Goal: Task Accomplishment & Management: Use online tool/utility

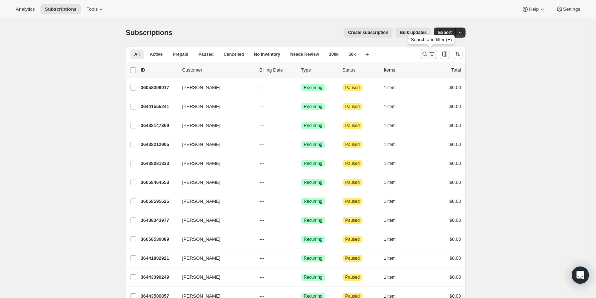
click at [428, 50] on button "Search and filter results" at bounding box center [428, 54] width 17 height 10
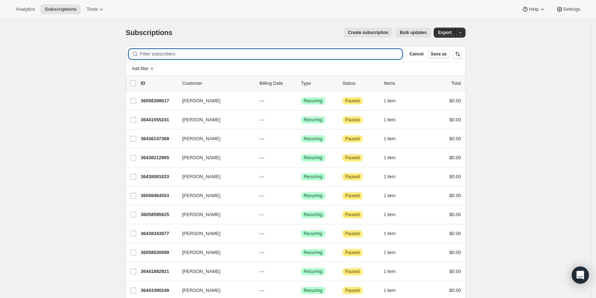
click at [357, 54] on input "Filter subscribers" at bounding box center [271, 54] width 263 height 10
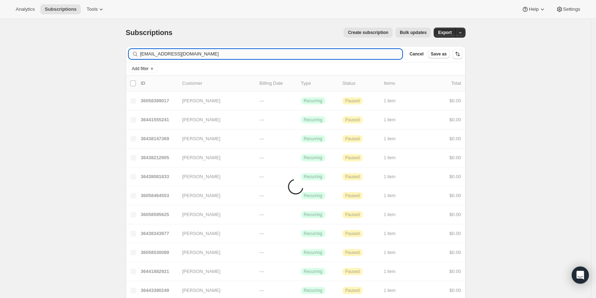
type input "lwgust@outlook.com"
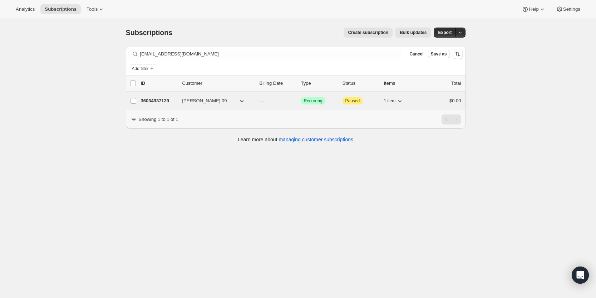
click at [159, 99] on p "36034937129" at bounding box center [159, 100] width 36 height 7
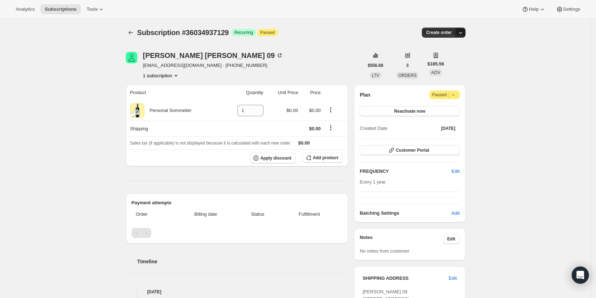
click at [464, 31] on icon "button" at bounding box center [460, 32] width 7 height 7
click at [458, 60] on span "Create custom one-time order" at bounding box center [433, 59] width 62 height 5
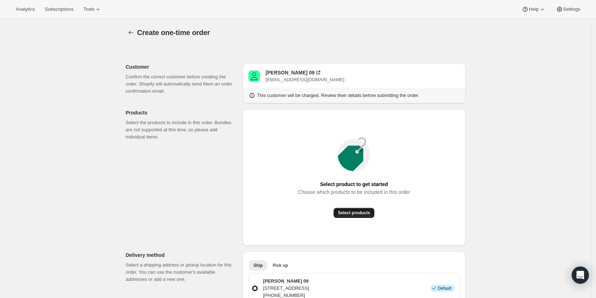
click at [360, 216] on button "Select products" at bounding box center [354, 213] width 41 height 10
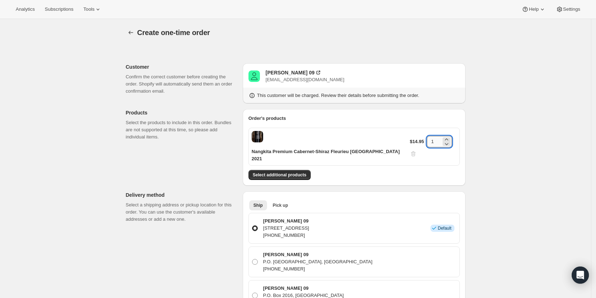
click at [435, 141] on input "1" at bounding box center [434, 141] width 14 height 11
type input "6"
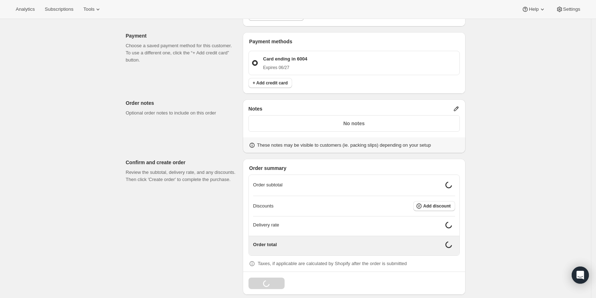
scroll to position [324, 0]
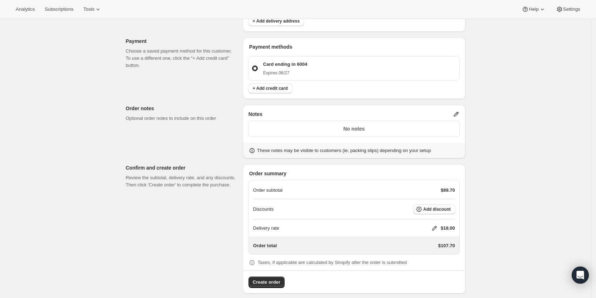
click at [435, 226] on icon at bounding box center [434, 228] width 5 height 5
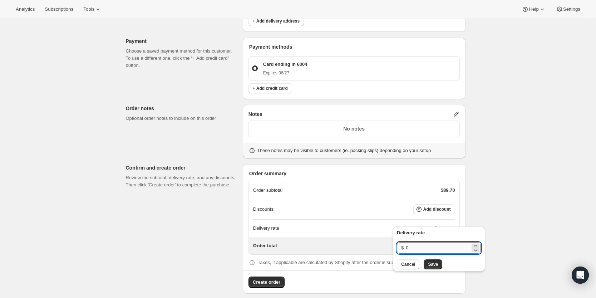
click at [430, 249] on input "0" at bounding box center [438, 247] width 64 height 11
type input "0"
click at [431, 265] on span "Save" at bounding box center [433, 265] width 10 height 6
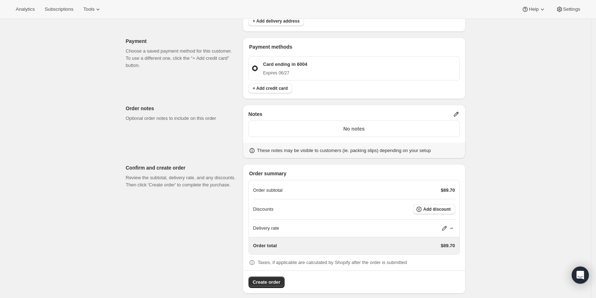
click at [455, 111] on div "Notes" at bounding box center [354, 114] width 211 height 7
click at [457, 112] on icon at bounding box center [456, 114] width 5 height 5
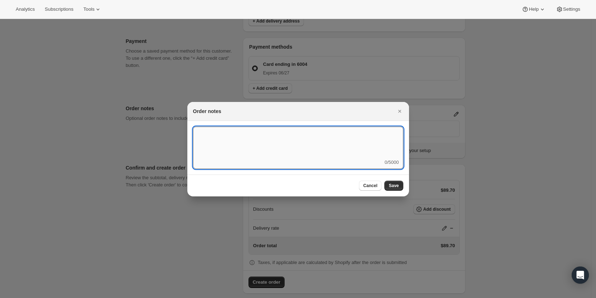
click at [370, 136] on textarea ":rd5:" at bounding box center [298, 143] width 210 height 32
type textarea "FedEx Ground"
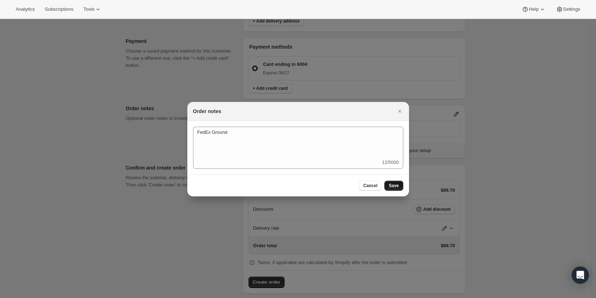
click at [395, 184] on span "Save" at bounding box center [394, 186] width 10 height 6
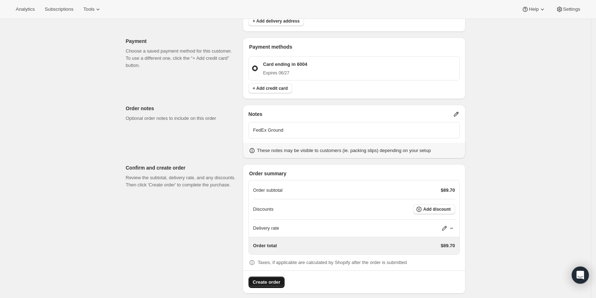
click at [267, 279] on span "Create order" at bounding box center [267, 282] width 28 height 7
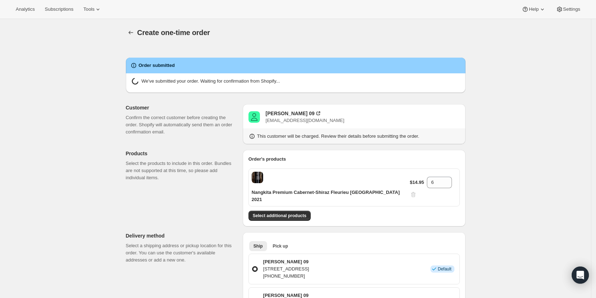
radio input "true"
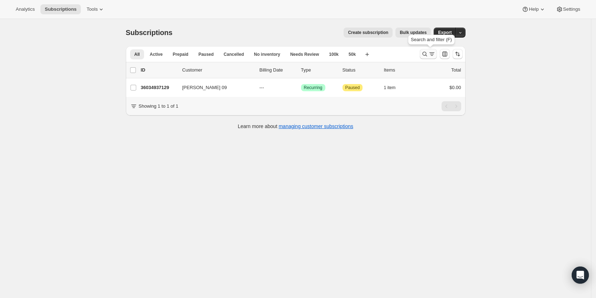
click at [428, 54] on icon "Search and filter results" at bounding box center [424, 53] width 7 height 7
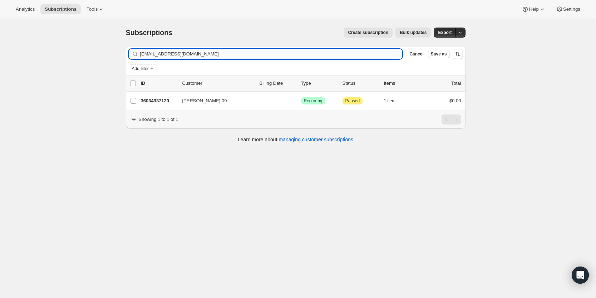
click at [376, 57] on input "lwgust@outlook.com" at bounding box center [271, 54] width 263 height 10
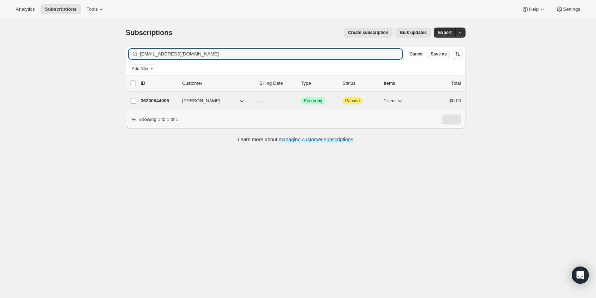
type input "[EMAIL_ADDRESS][DOMAIN_NAME]"
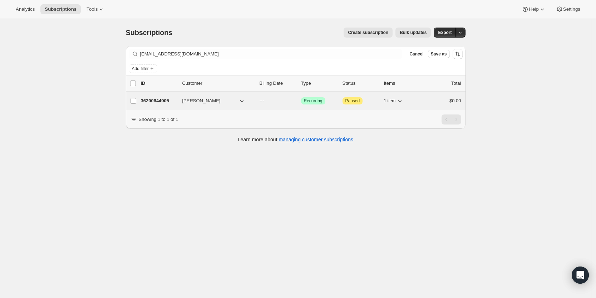
click at [162, 102] on p "36200644905" at bounding box center [159, 100] width 36 height 7
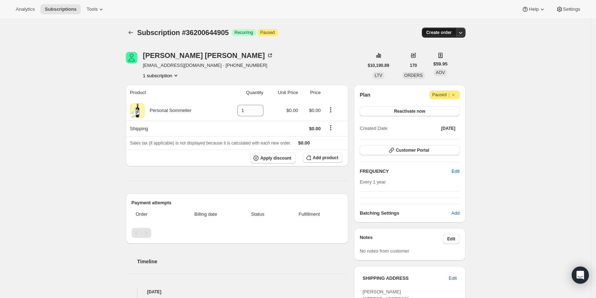
click at [456, 34] on button "Create order" at bounding box center [439, 33] width 34 height 10
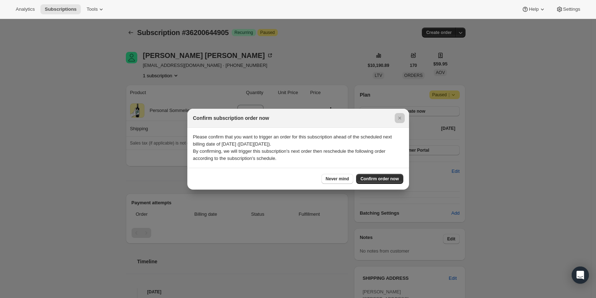
click at [514, 81] on div at bounding box center [298, 149] width 596 height 298
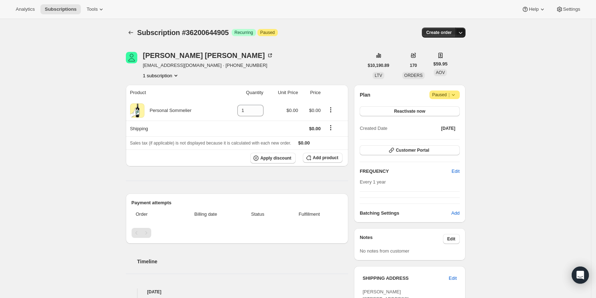
click at [464, 32] on icon "button" at bounding box center [460, 32] width 7 height 7
click at [458, 62] on span "Create custom one-time order" at bounding box center [433, 59] width 62 height 5
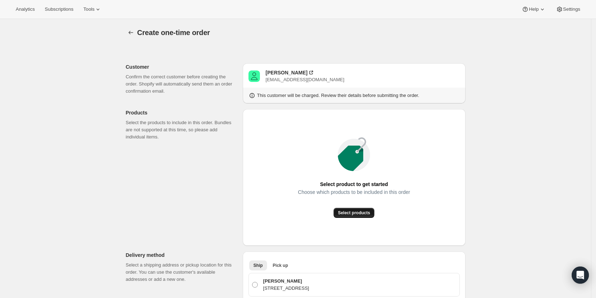
click at [347, 216] on button "Select products" at bounding box center [354, 213] width 41 height 10
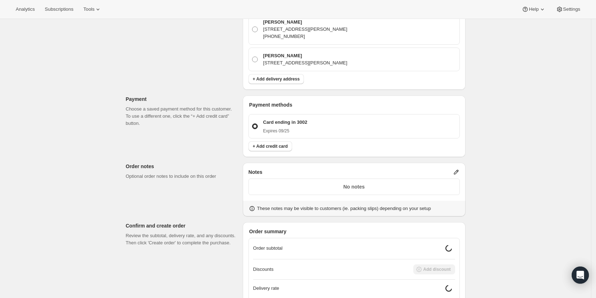
scroll to position [395, 0]
click at [457, 167] on icon at bounding box center [456, 170] width 7 height 7
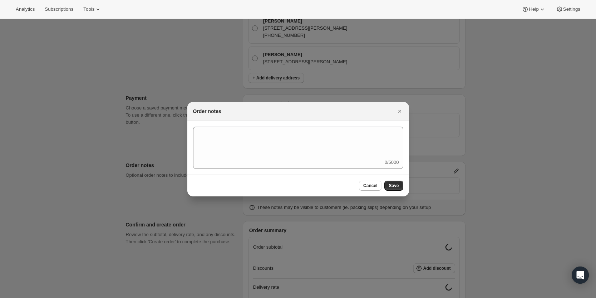
click at [352, 161] on div "0/5000" at bounding box center [298, 148] width 210 height 42
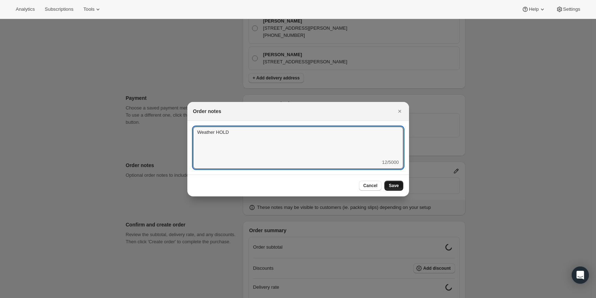
type textarea "Weather HOLD"
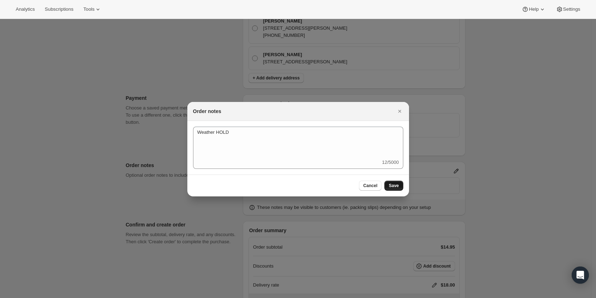
click at [397, 186] on span "Save" at bounding box center [394, 186] width 10 height 6
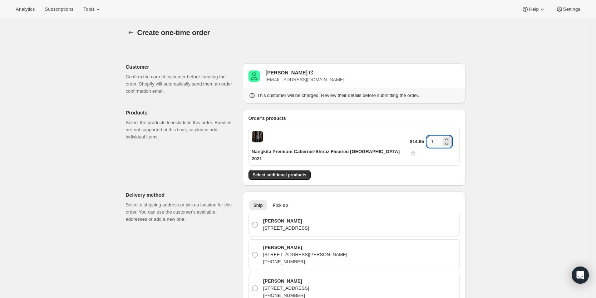
click at [435, 138] on input "1" at bounding box center [434, 141] width 14 height 11
type input "3"
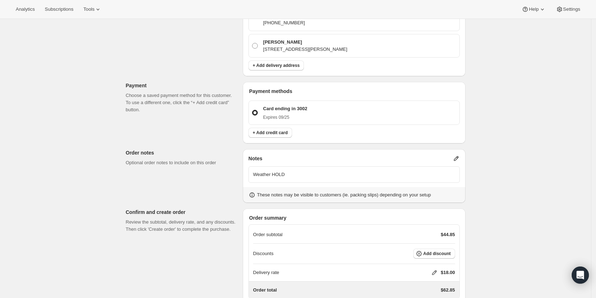
scroll to position [452, 0]
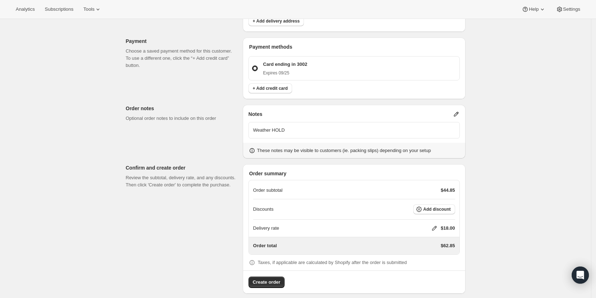
click at [435, 225] on icon at bounding box center [434, 228] width 7 height 7
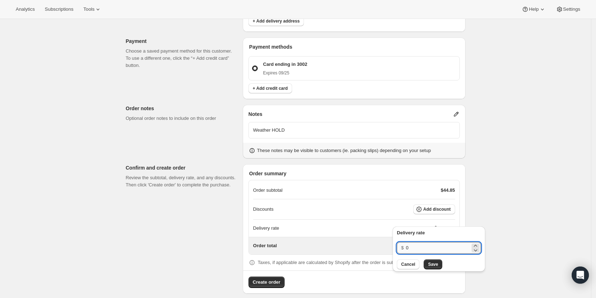
click at [429, 245] on input "0" at bounding box center [438, 247] width 64 height 11
type input "0"
click at [433, 264] on span "Save" at bounding box center [433, 265] width 10 height 6
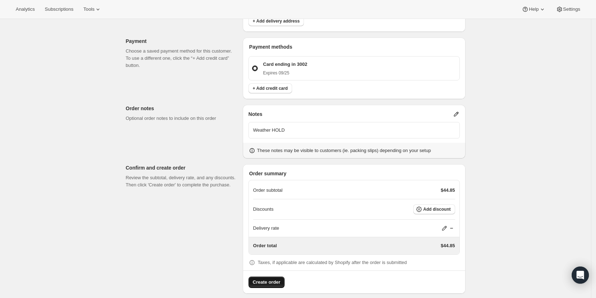
click at [278, 279] on span "Create order" at bounding box center [267, 282] width 28 height 7
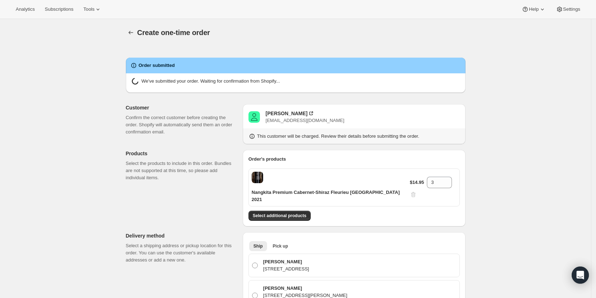
radio input "true"
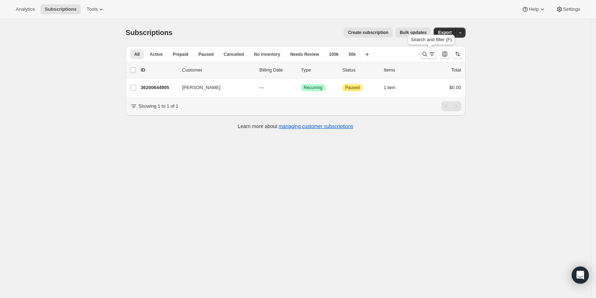
click at [425, 53] on icon "Search and filter results" at bounding box center [425, 54] width 5 height 5
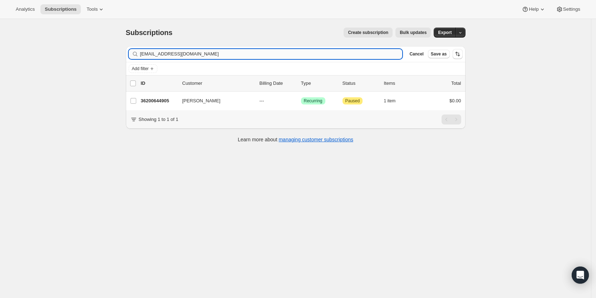
click at [312, 50] on input "[EMAIL_ADDRESS][DOMAIN_NAME]" at bounding box center [271, 54] width 263 height 10
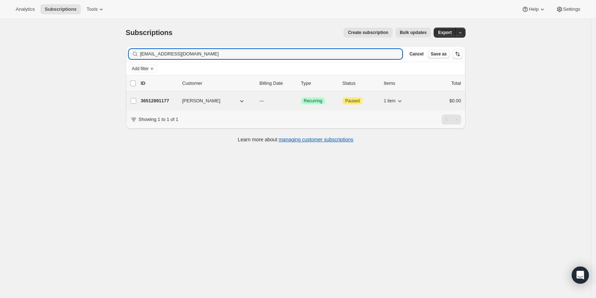
type input "[EMAIL_ADDRESS][DOMAIN_NAME]"
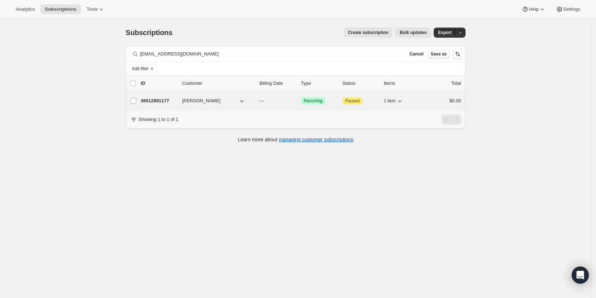
click at [159, 99] on p "36512891177" at bounding box center [159, 100] width 36 height 7
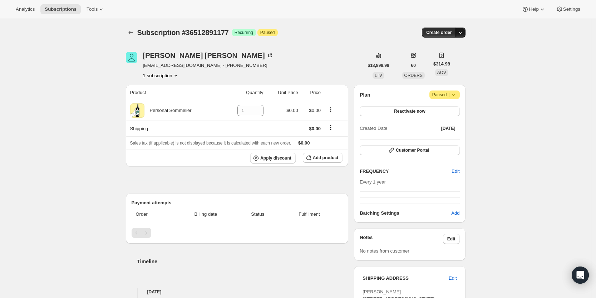
click at [460, 30] on icon "button" at bounding box center [460, 32] width 7 height 7
click at [451, 58] on span "Create custom one-time order" at bounding box center [433, 59] width 62 height 5
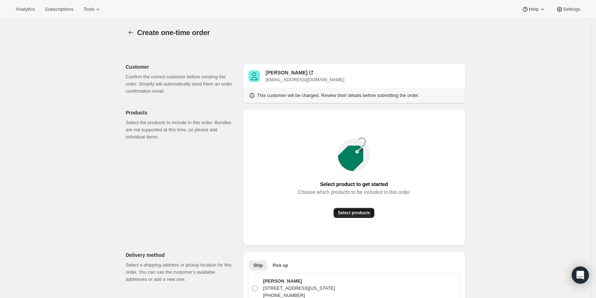
click at [368, 213] on span "Select products" at bounding box center [354, 213] width 32 height 6
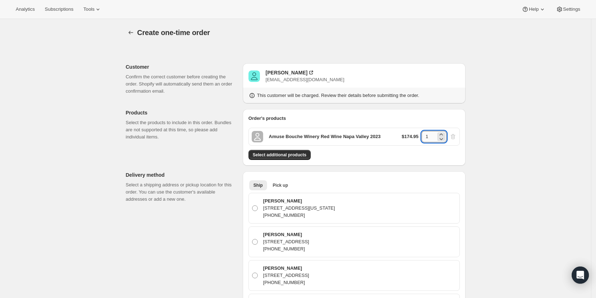
click at [431, 137] on input "1" at bounding box center [429, 136] width 14 height 11
type input "2"
click at [278, 155] on span "Select additional products" at bounding box center [280, 155] width 54 height 6
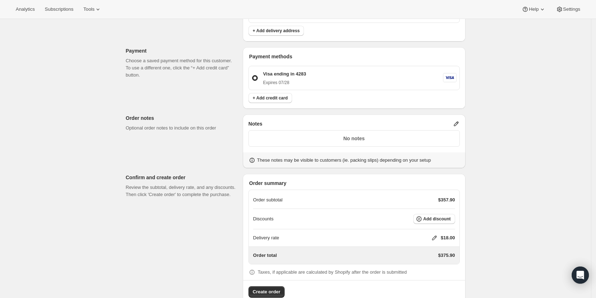
scroll to position [526, 0]
click at [460, 120] on icon at bounding box center [456, 123] width 7 height 7
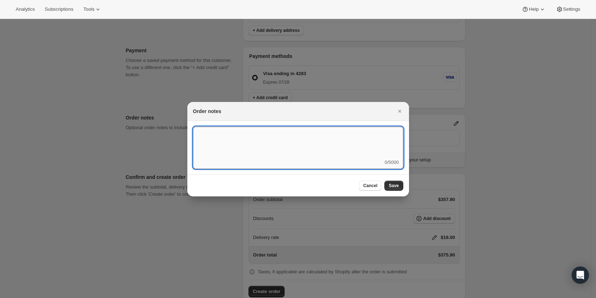
click at [366, 141] on textarea ":r3v:" at bounding box center [298, 143] width 210 height 32
type textarea "Temp Control"
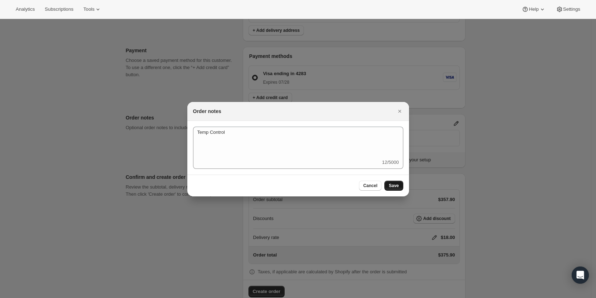
click at [395, 190] on button "Save" at bounding box center [394, 186] width 19 height 10
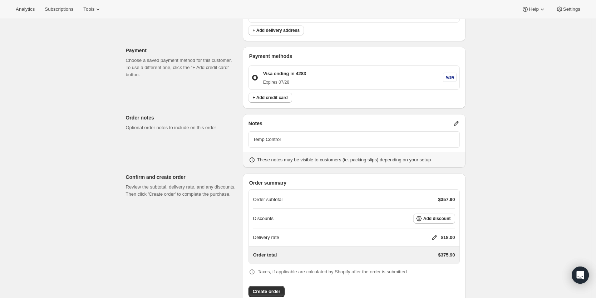
scroll to position [542, 0]
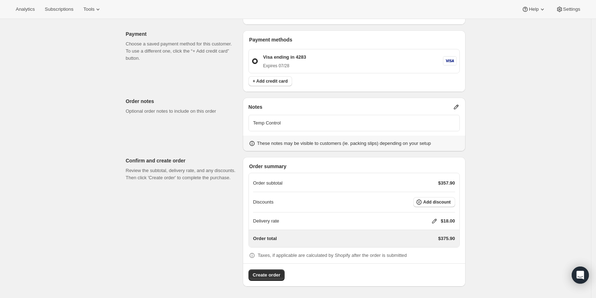
drag, startPoint x: 491, startPoint y: 182, endPoint x: 434, endPoint y: 221, distance: 68.8
click at [434, 221] on icon at bounding box center [434, 221] width 7 height 7
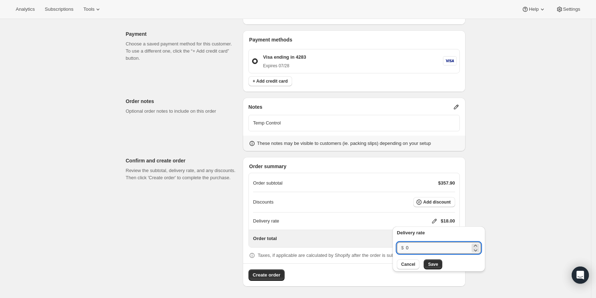
click at [425, 253] on input "0" at bounding box center [438, 247] width 64 height 11
type input "0"
click at [436, 268] on button "Save" at bounding box center [433, 264] width 19 height 10
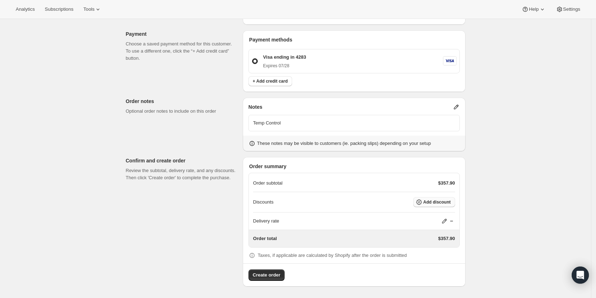
click at [444, 198] on button "Add discount" at bounding box center [435, 202] width 42 height 10
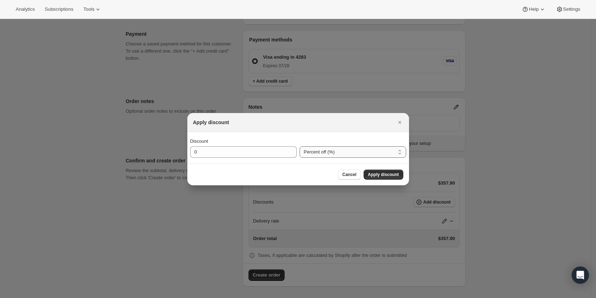
click at [333, 153] on select "Percent off (%) Amount off ($)" at bounding box center [353, 151] width 107 height 11
select select "fixedAmount"
click at [300, 146] on select "Percent off (%) Amount off ($)" at bounding box center [353, 151] width 107 height 11
click at [247, 151] on input "0" at bounding box center [238, 151] width 96 height 11
type input "108.2"
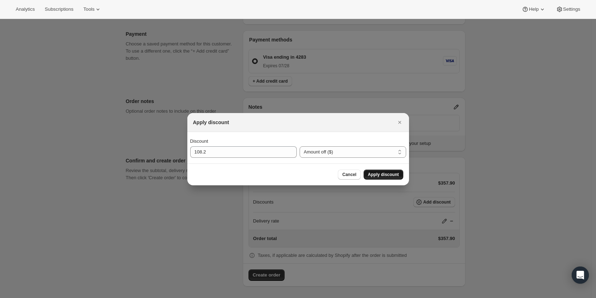
click at [376, 177] on button "Apply discount" at bounding box center [384, 175] width 40 height 10
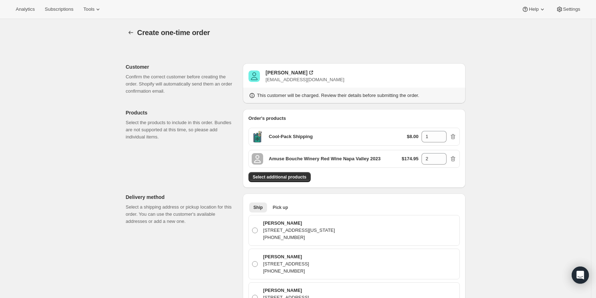
scroll to position [540, 0]
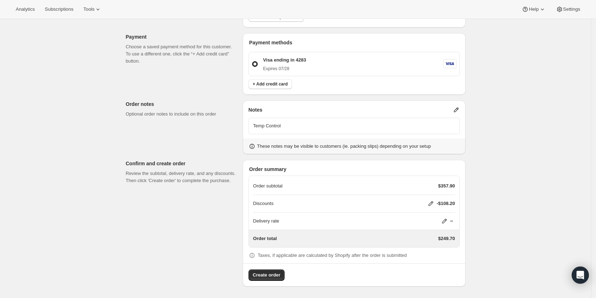
click at [456, 106] on icon at bounding box center [456, 109] width 7 height 7
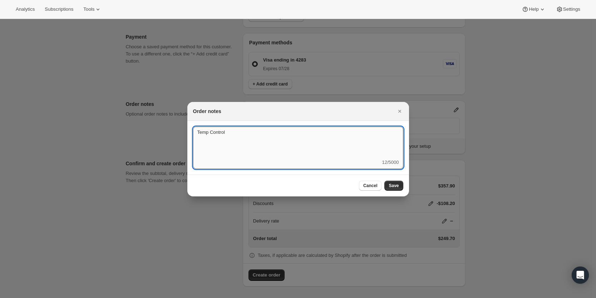
click at [286, 137] on textarea "Temp Control" at bounding box center [298, 143] width 210 height 32
paste textarea "Gift Card Credit "ybfc" applied"
type textarea "Temp Control - Gift Card Credit "ybfc" applied"
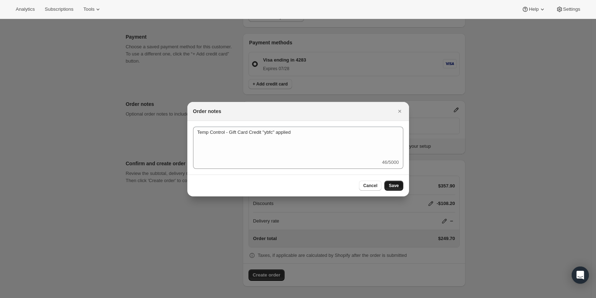
click at [394, 189] on button "Save" at bounding box center [394, 186] width 19 height 10
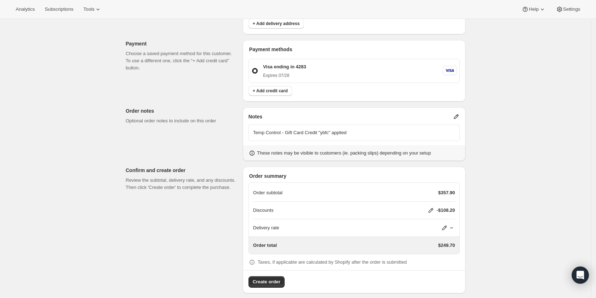
scroll to position [540, 0]
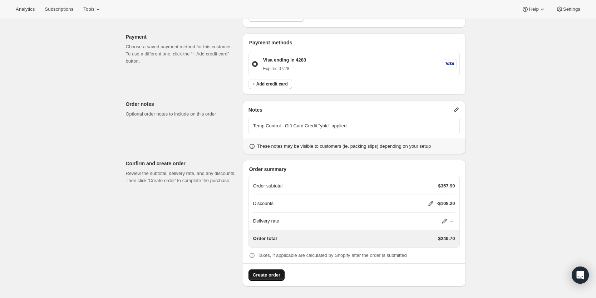
click at [270, 272] on span "Create order" at bounding box center [267, 275] width 28 height 7
